Goal: Transaction & Acquisition: Book appointment/travel/reservation

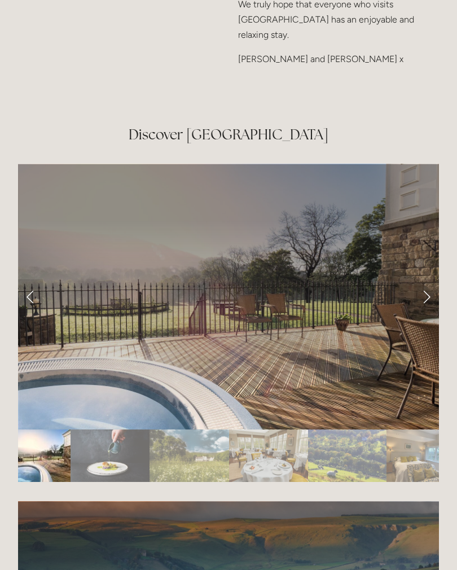
scroll to position [1845, 0]
click at [430, 283] on link "Next Slide" at bounding box center [426, 296] width 25 height 34
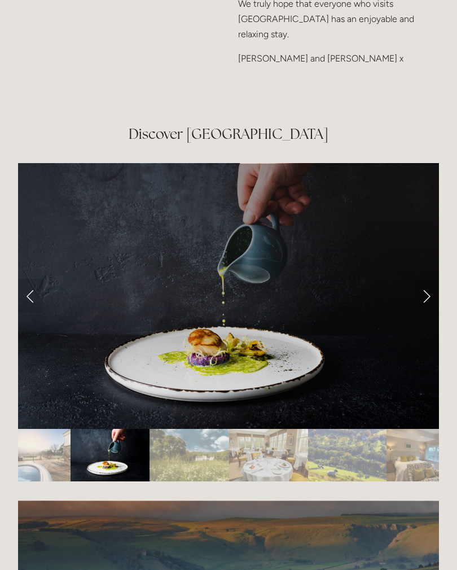
click at [435, 279] on link "Next Slide" at bounding box center [426, 296] width 25 height 34
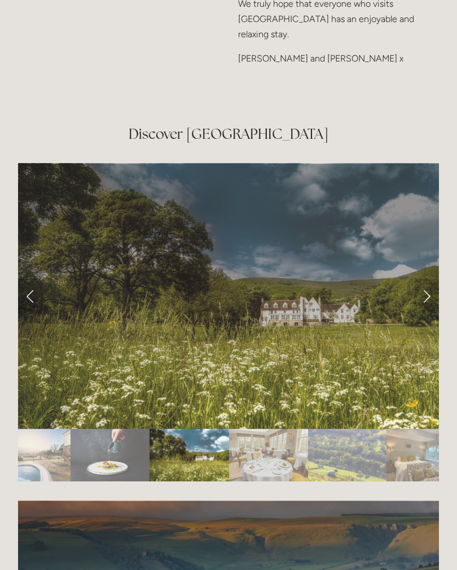
click at [431, 284] on link "Next Slide" at bounding box center [426, 296] width 25 height 34
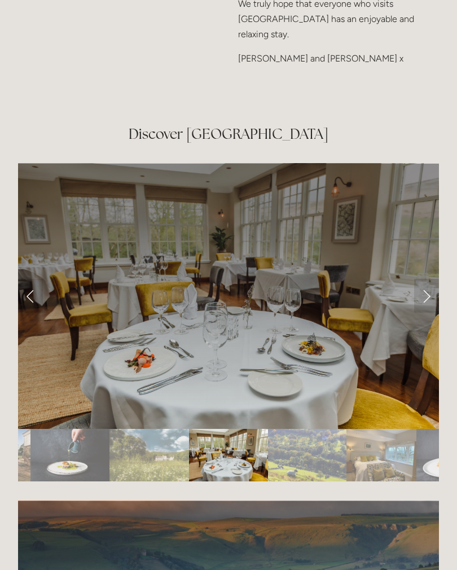
click at [428, 282] on link "Next Slide" at bounding box center [426, 296] width 25 height 34
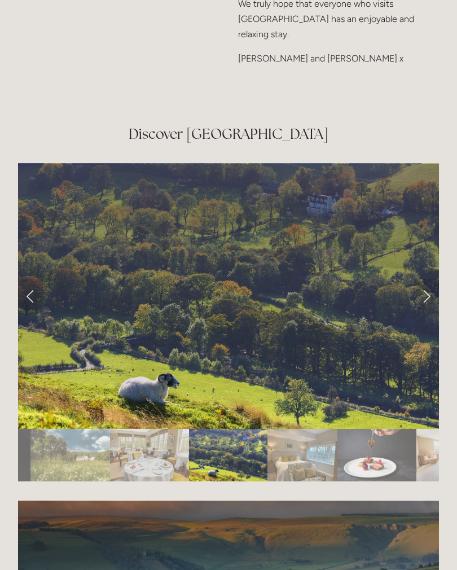
click at [427, 280] on link "Next Slide" at bounding box center [426, 296] width 25 height 34
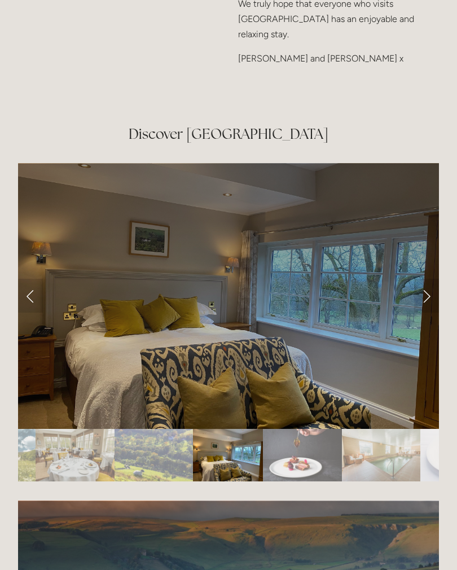
click at [429, 279] on link "Next Slide" at bounding box center [426, 296] width 25 height 34
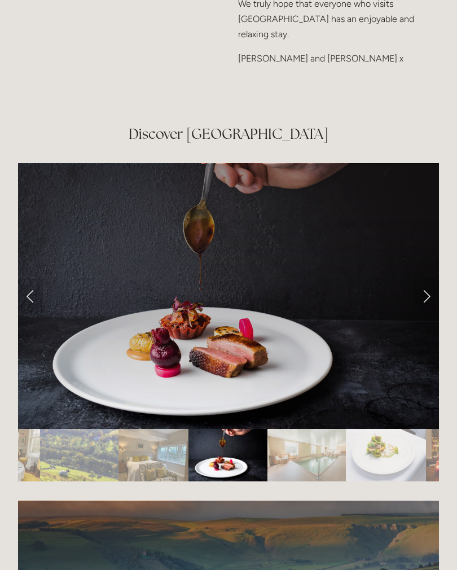
click at [428, 282] on link "Next Slide" at bounding box center [426, 296] width 25 height 34
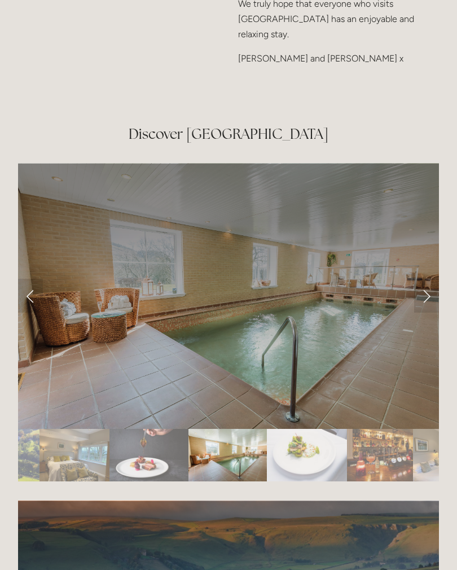
click at [433, 282] on link "Next Slide" at bounding box center [426, 296] width 25 height 34
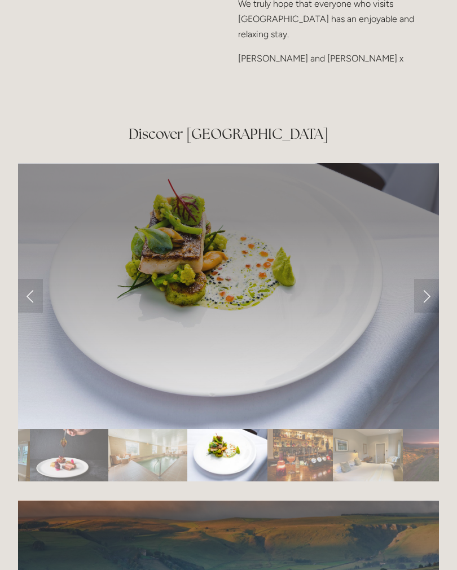
click at [431, 279] on link "Next Slide" at bounding box center [426, 296] width 25 height 34
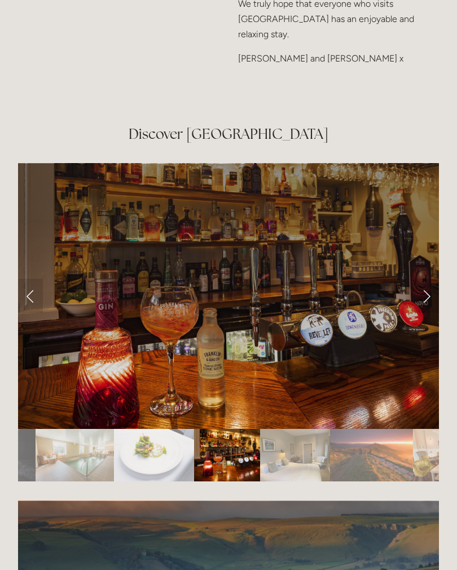
click at [432, 280] on link "Next Slide" at bounding box center [426, 296] width 25 height 34
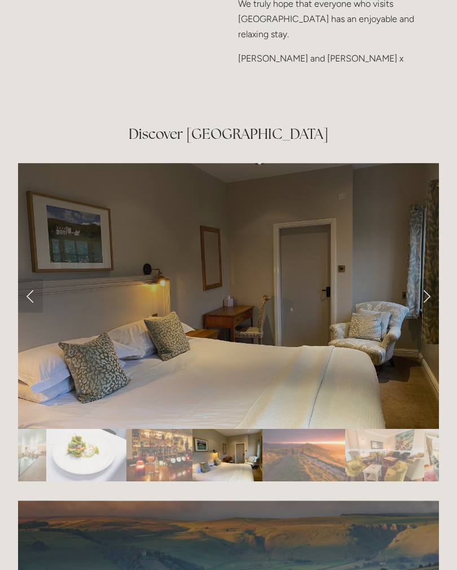
click at [429, 281] on link "Next Slide" at bounding box center [426, 296] width 25 height 34
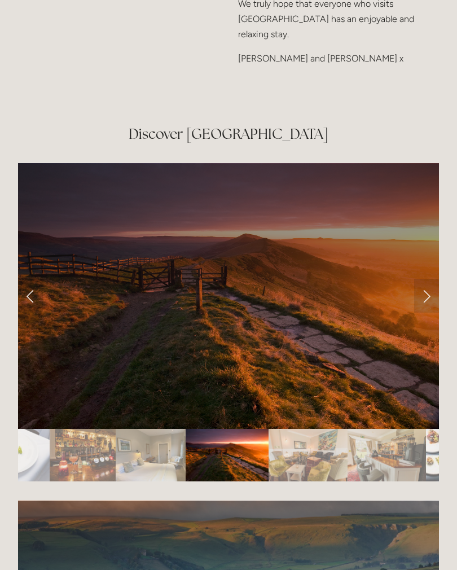
click at [430, 279] on link "Next Slide" at bounding box center [426, 296] width 25 height 34
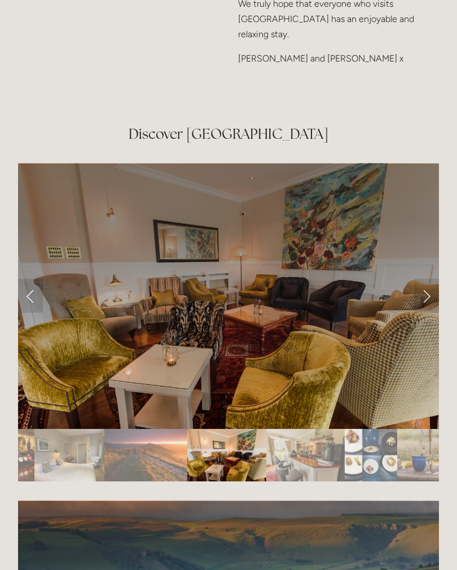
click at [432, 279] on link "Next Slide" at bounding box center [426, 296] width 25 height 34
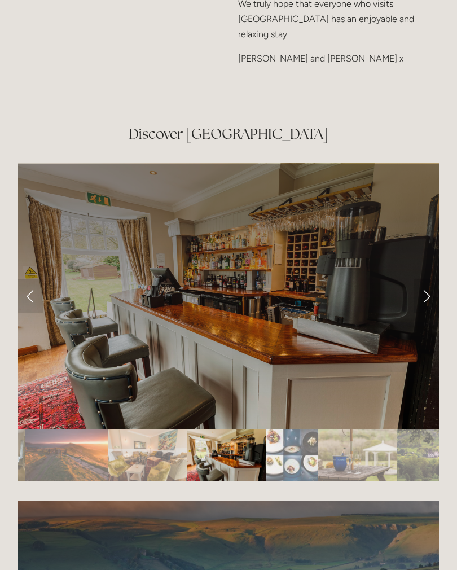
click at [428, 282] on link "Next Slide" at bounding box center [426, 296] width 25 height 34
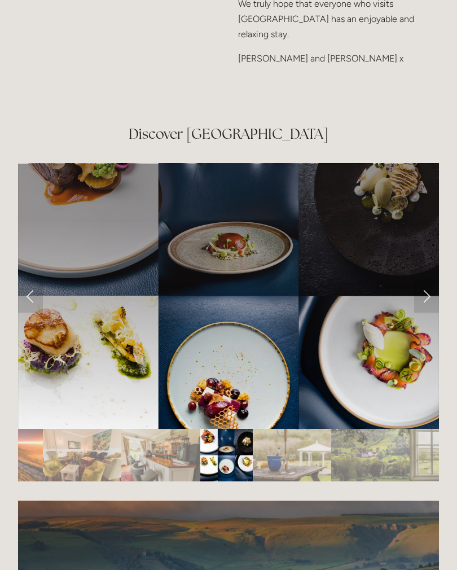
click at [429, 280] on link "Next Slide" at bounding box center [426, 296] width 25 height 34
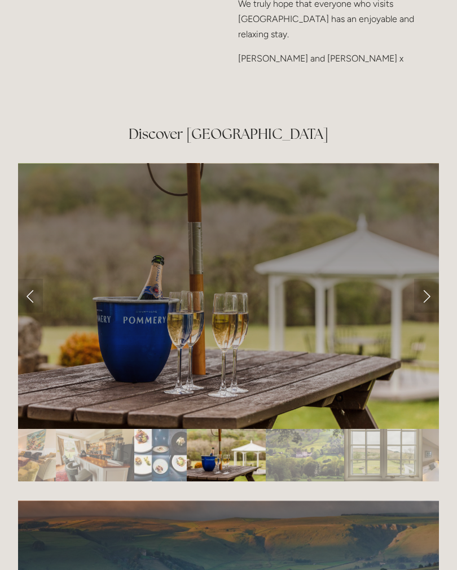
click at [431, 279] on link "Next Slide" at bounding box center [426, 296] width 25 height 34
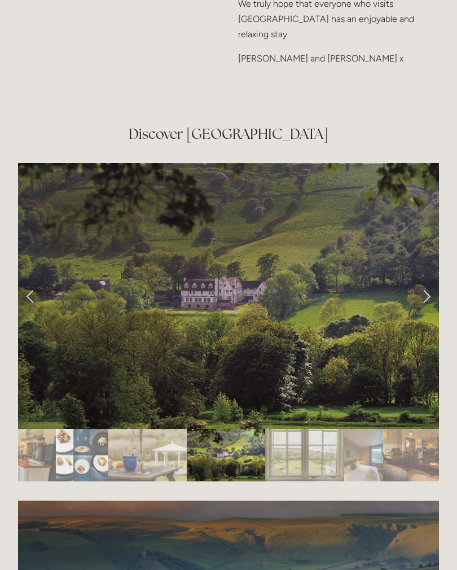
click at [429, 279] on link "Next Slide" at bounding box center [426, 296] width 25 height 34
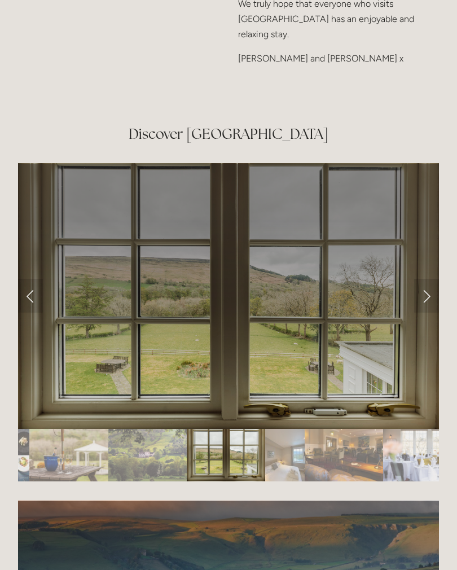
click at [428, 281] on link "Next Slide" at bounding box center [426, 296] width 25 height 34
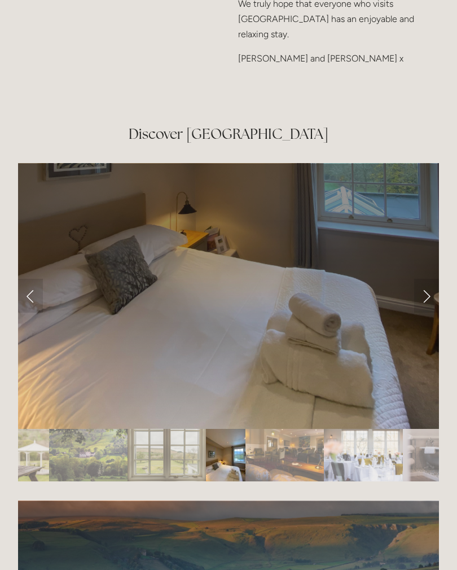
click at [430, 279] on link "Next Slide" at bounding box center [426, 296] width 25 height 34
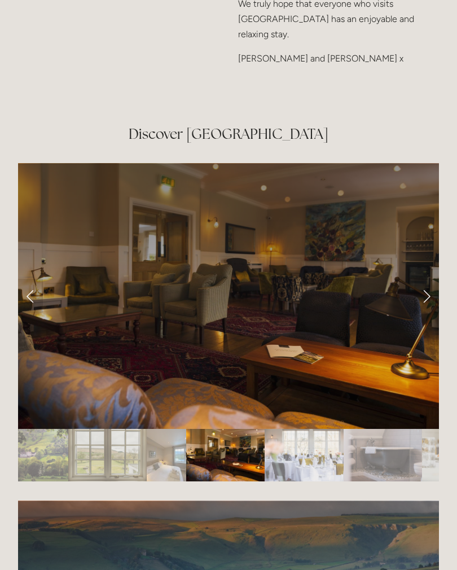
click at [429, 282] on link "Next Slide" at bounding box center [426, 296] width 25 height 34
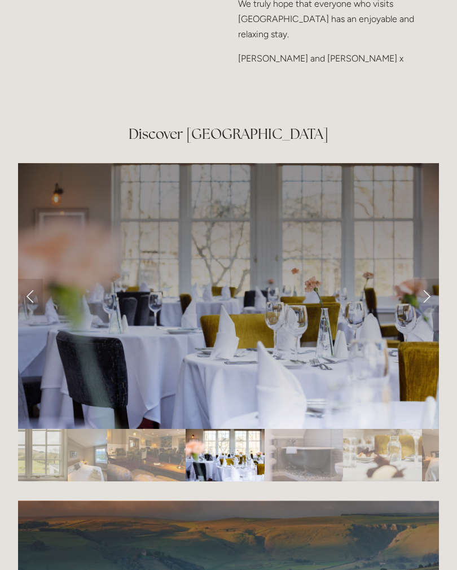
click at [429, 280] on link "Next Slide" at bounding box center [426, 296] width 25 height 34
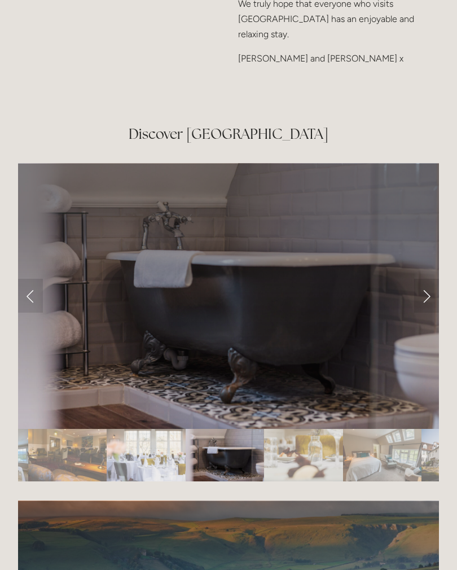
click at [429, 282] on link "Next Slide" at bounding box center [426, 296] width 25 height 34
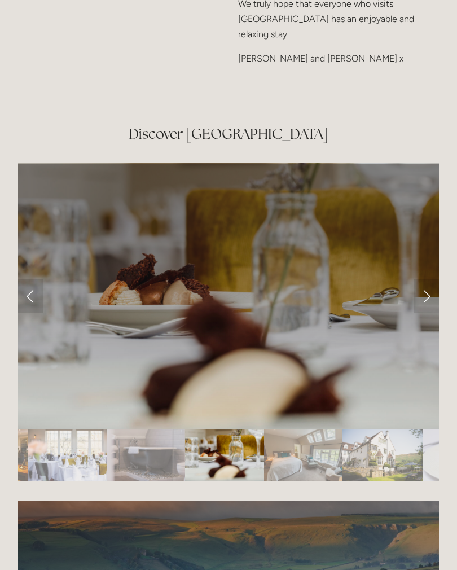
click at [429, 282] on link "Next Slide" at bounding box center [426, 296] width 25 height 34
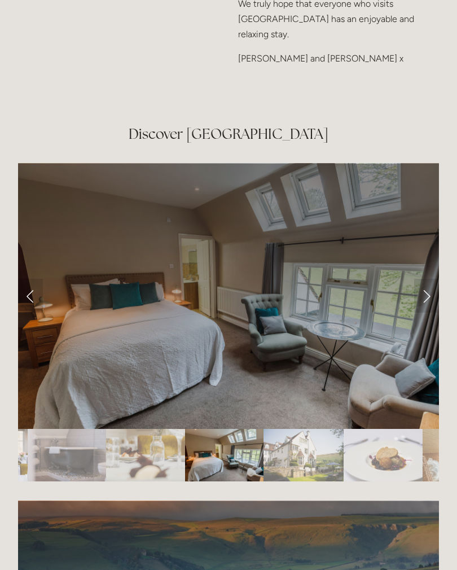
click at [431, 279] on link "Next Slide" at bounding box center [426, 296] width 25 height 34
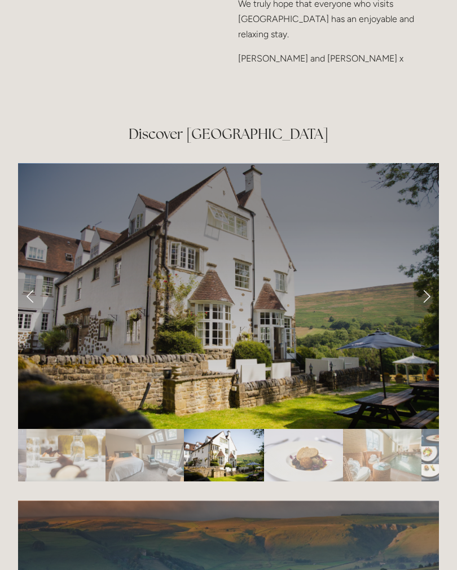
click at [432, 280] on link "Next Slide" at bounding box center [426, 296] width 25 height 34
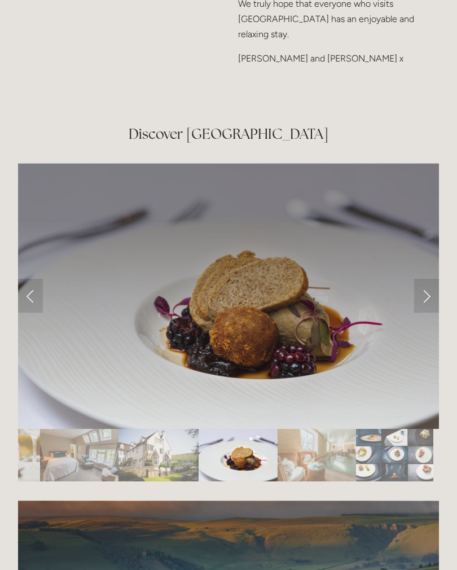
click at [431, 279] on link "Next Slide" at bounding box center [426, 296] width 25 height 34
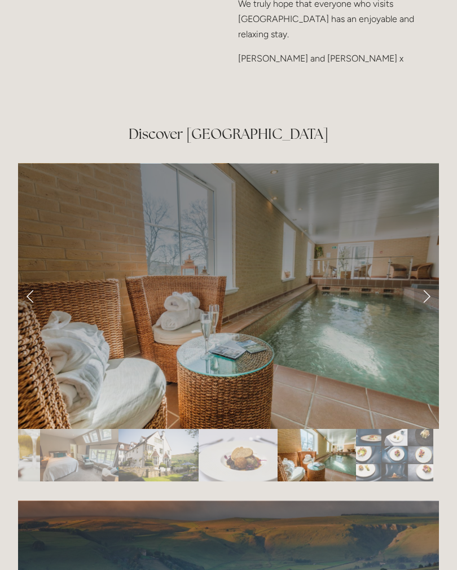
click at [428, 284] on link "Next Slide" at bounding box center [426, 296] width 25 height 34
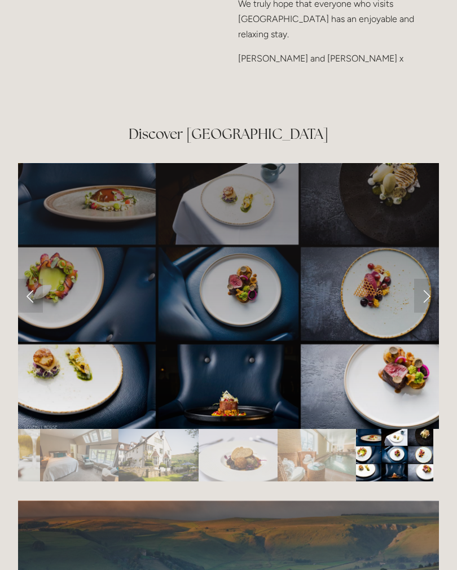
click at [428, 282] on link "Next Slide" at bounding box center [426, 296] width 25 height 34
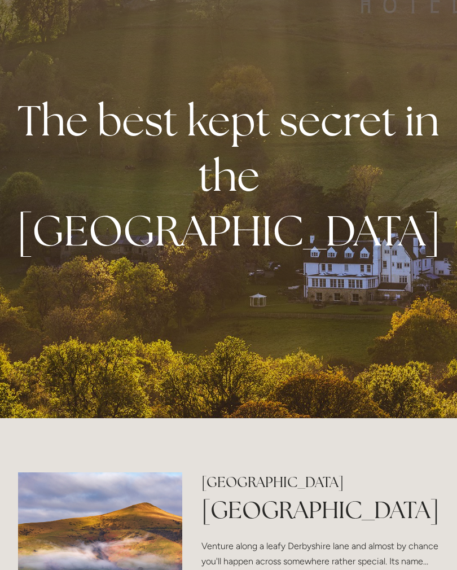
scroll to position [0, 0]
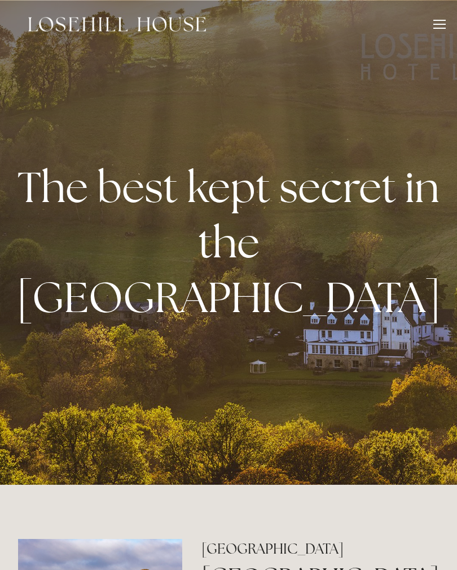
click at [444, 24] on div at bounding box center [439, 24] width 12 height 1
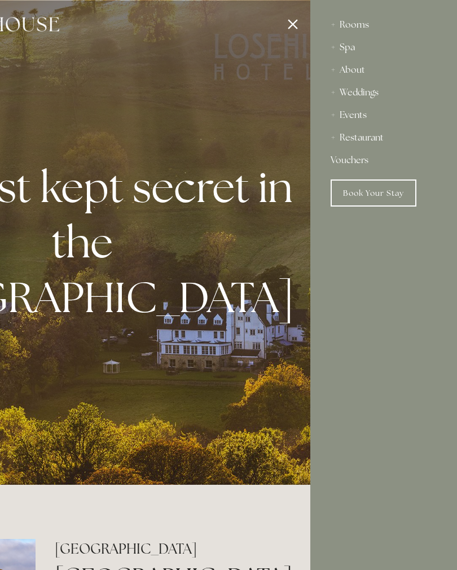
click at [350, 58] on div "Spa" at bounding box center [384, 47] width 106 height 23
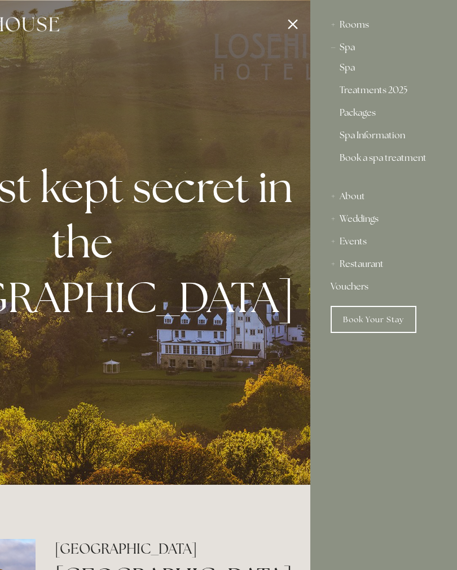
click at [374, 136] on link "Spa Information" at bounding box center [384, 138] width 88 height 14
click at [380, 322] on link "Book Your Stay" at bounding box center [374, 319] width 86 height 27
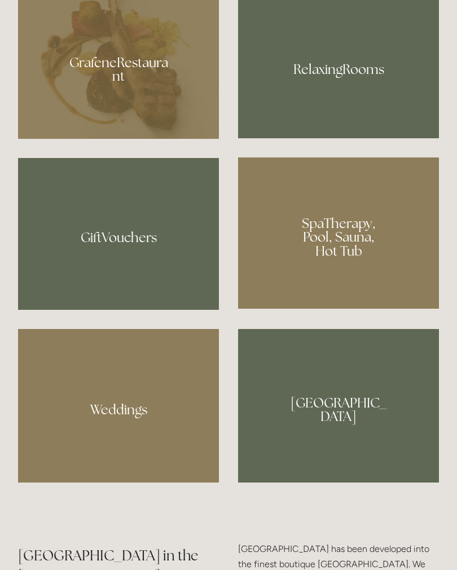
scroll to position [865, 0]
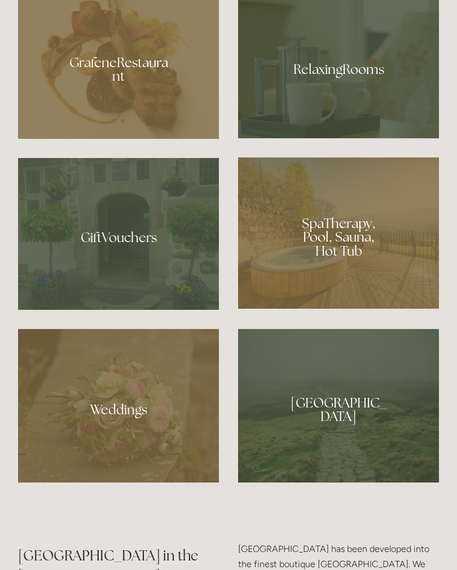
click at [308, 464] on div at bounding box center [338, 406] width 201 height 154
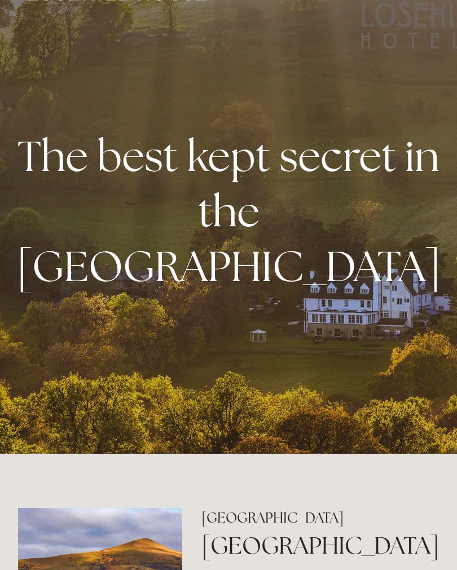
scroll to position [0, 0]
